Goal: Information Seeking & Learning: Learn about a topic

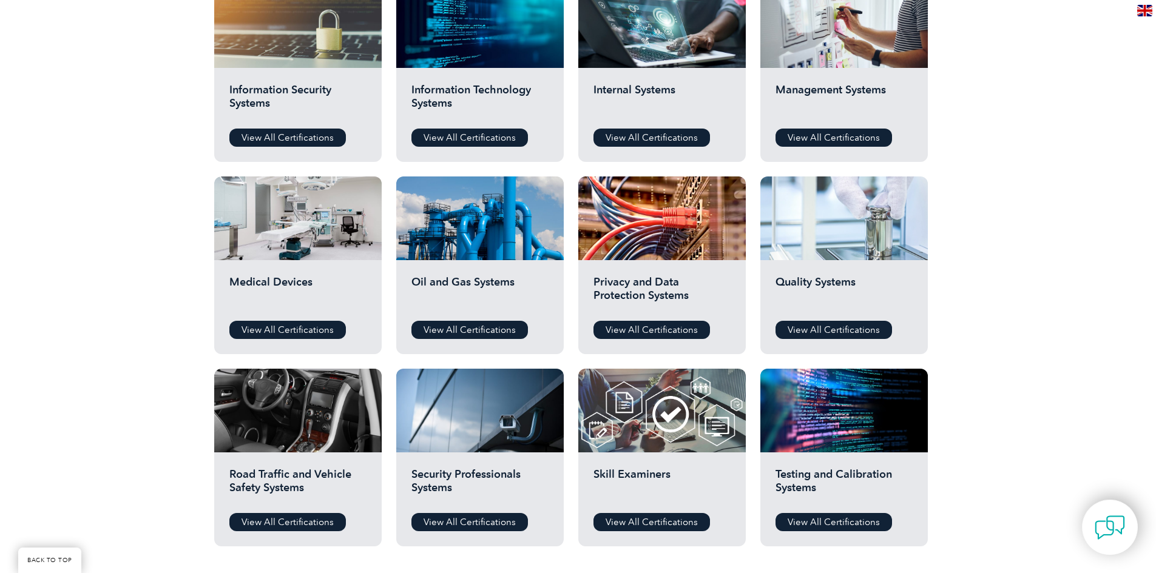
scroll to position [667, 0]
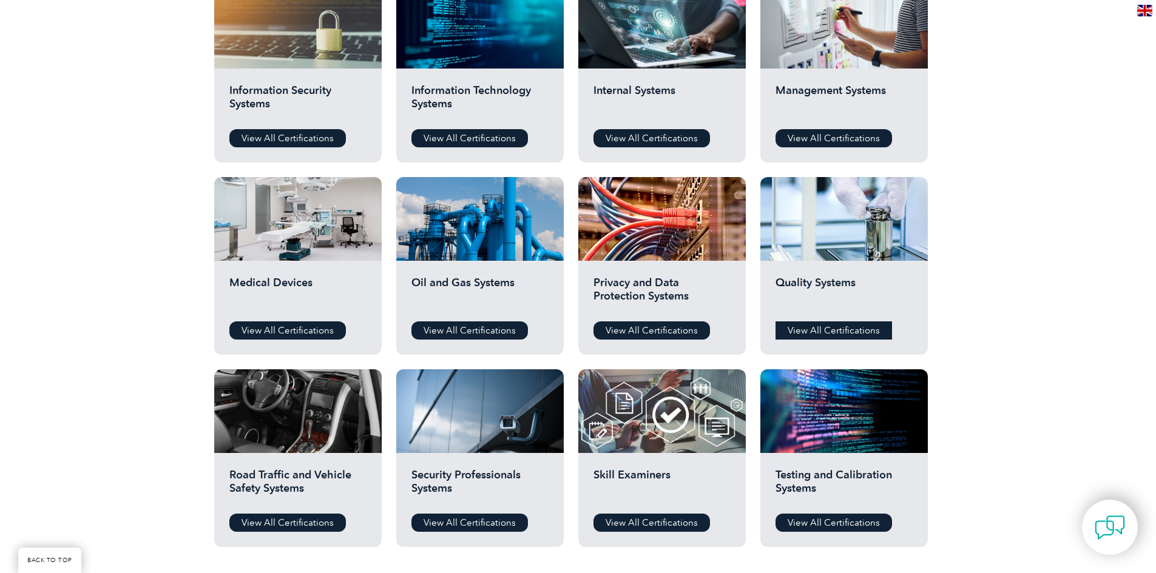
click at [848, 329] on link "View All Certifications" at bounding box center [833, 330] width 116 height 18
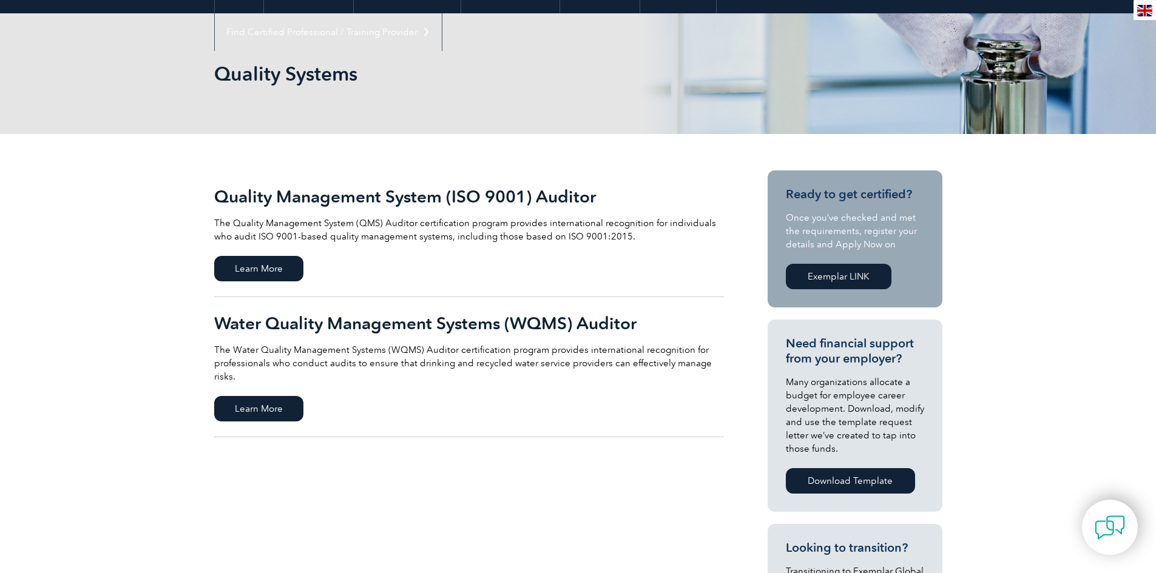
scroll to position [182, 0]
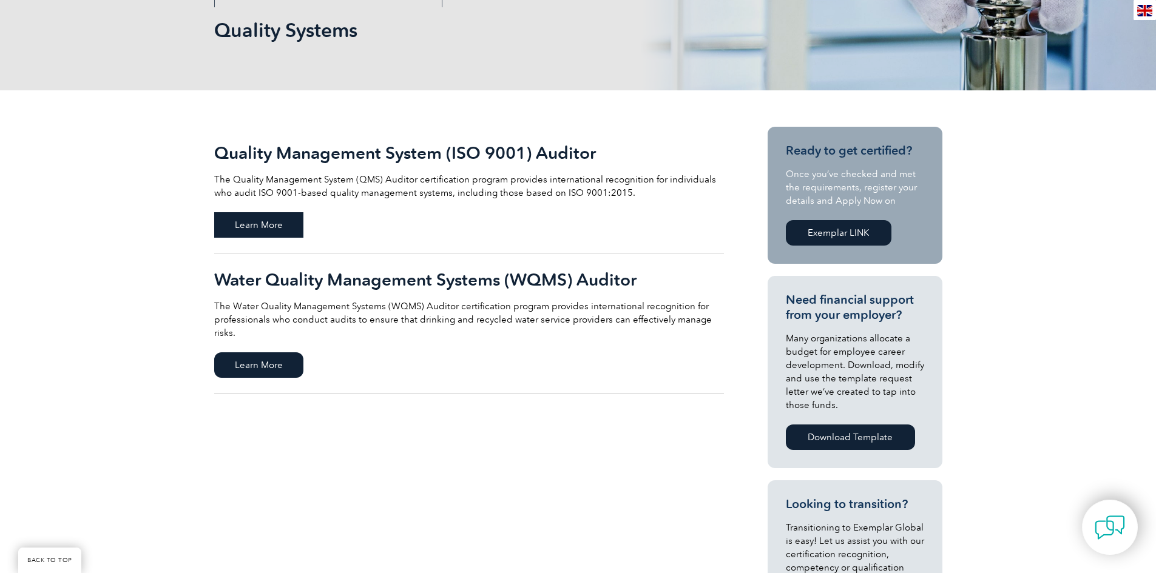
click at [261, 223] on span "Learn More" at bounding box center [258, 224] width 89 height 25
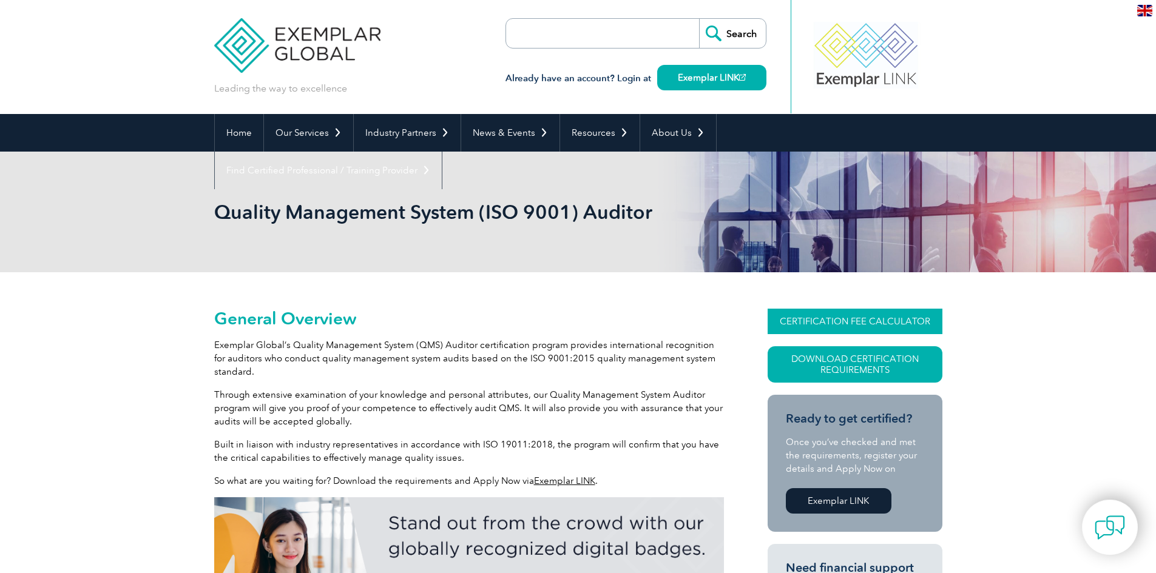
click at [877, 326] on link "CERTIFICATION FEE CALCULATOR" at bounding box center [854, 321] width 175 height 25
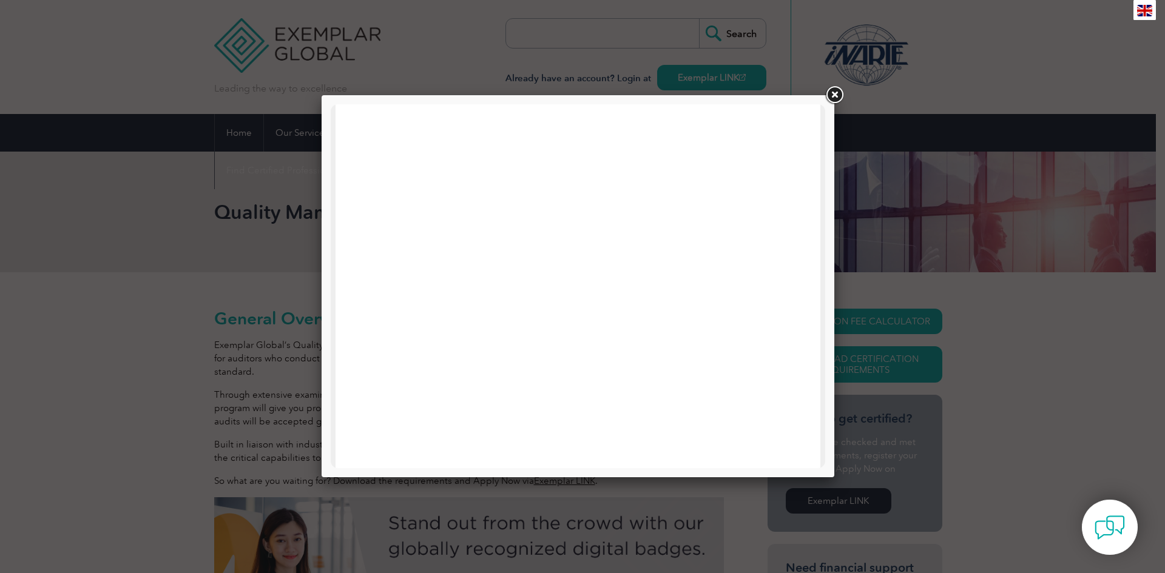
click at [837, 94] on link at bounding box center [834, 95] width 22 height 22
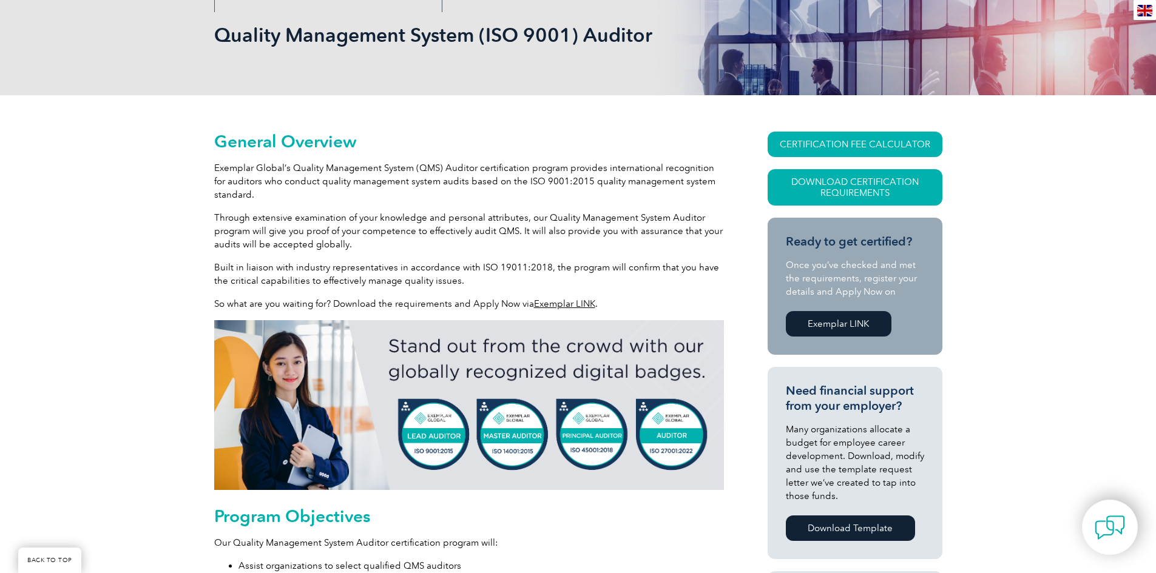
scroll to position [182, 0]
